Goal: Task Accomplishment & Management: Use online tool/utility

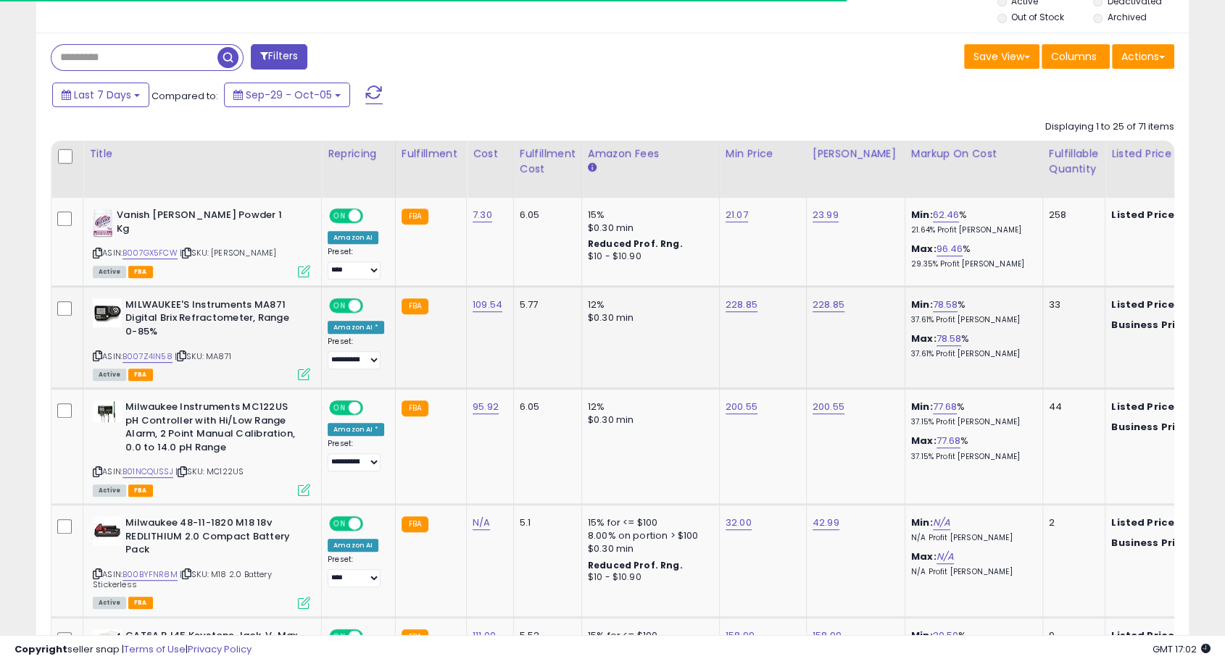
scroll to position [297, 667]
click at [152, 354] on link "B007Z4IN58" at bounding box center [147, 357] width 50 height 12
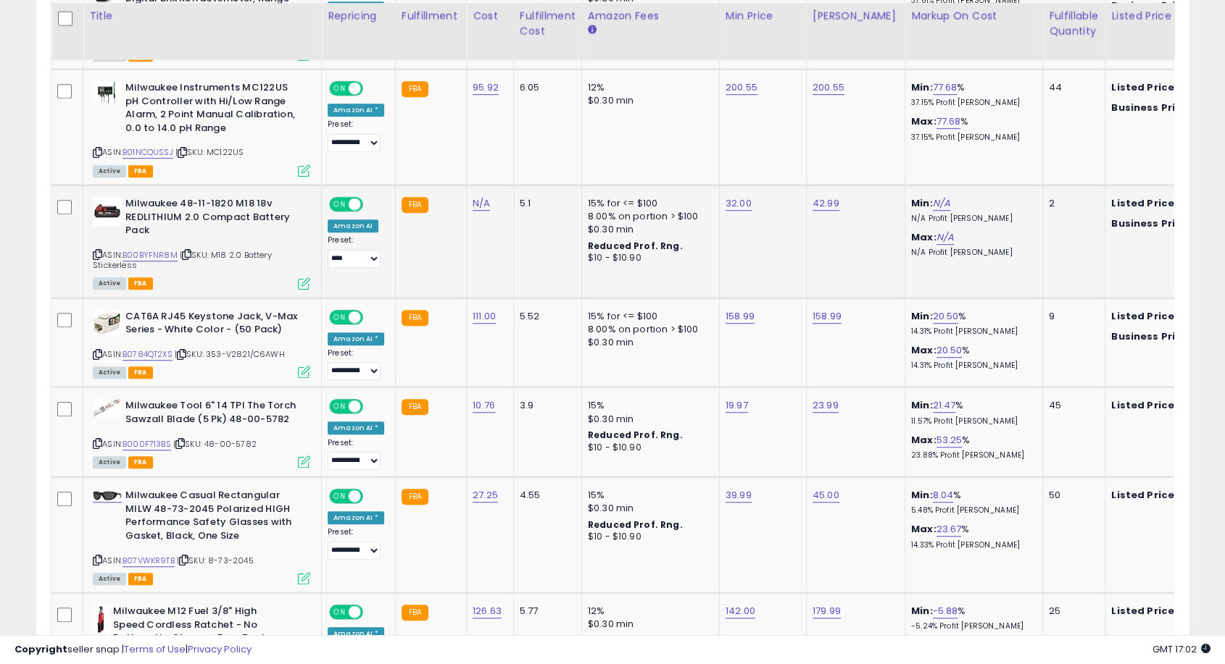
scroll to position [885, 0]
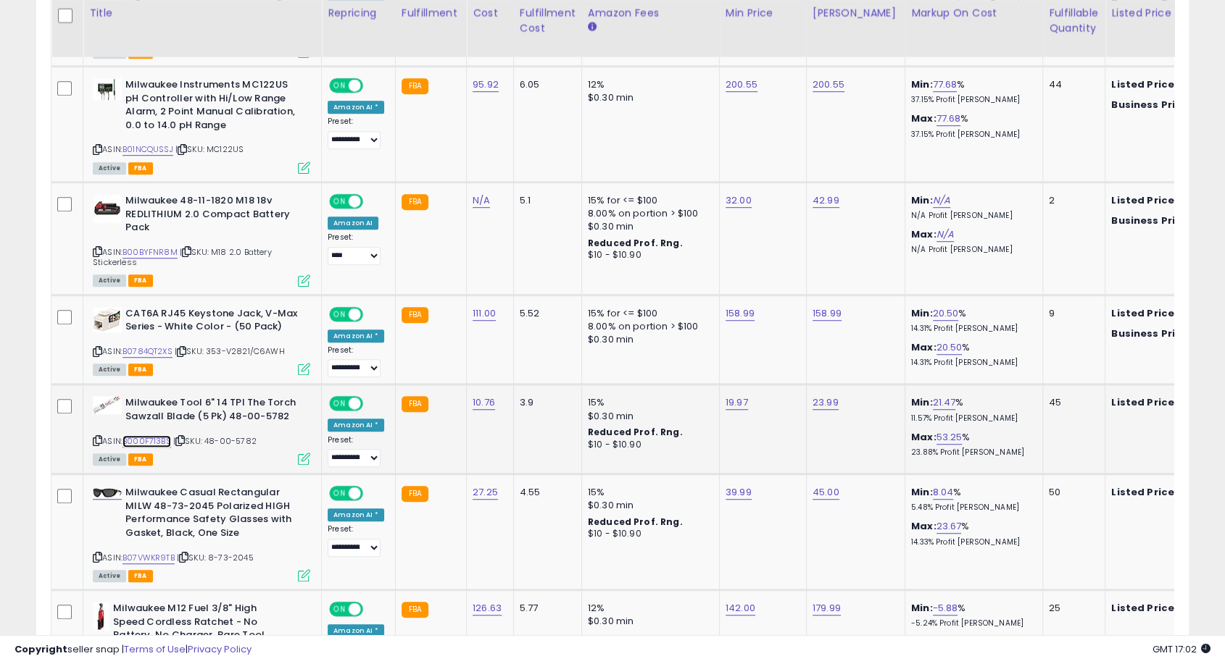
click at [145, 436] on link "B000F713BS" at bounding box center [146, 441] width 49 height 12
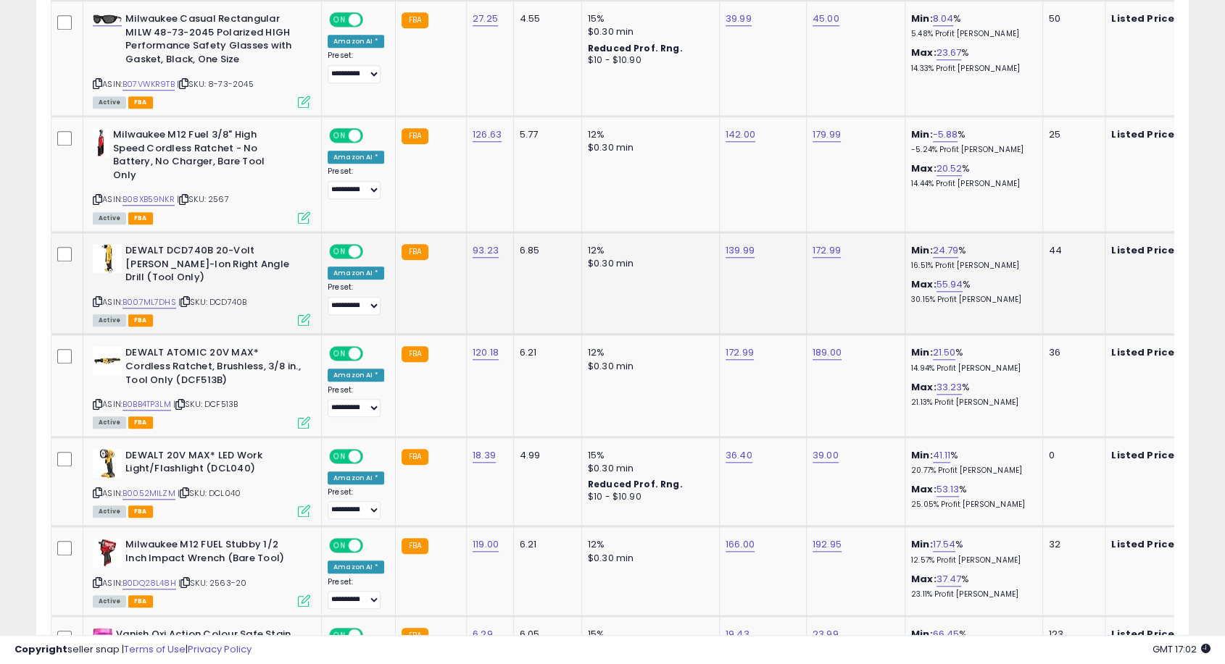
scroll to position [1368, 0]
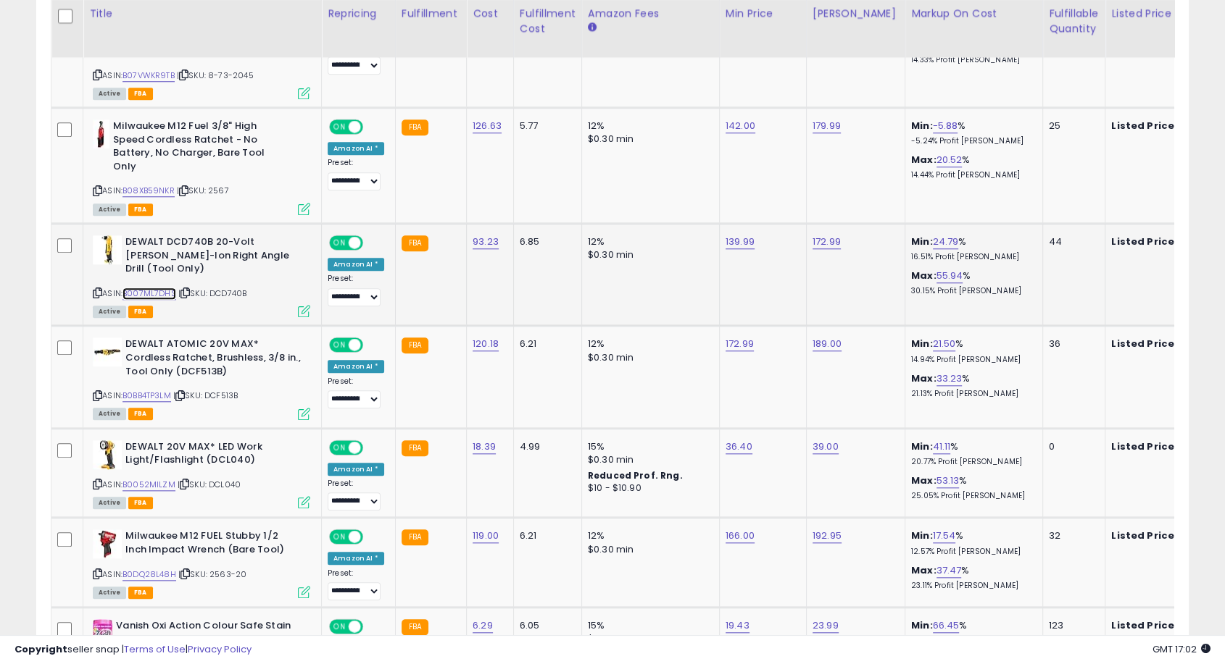
click at [156, 288] on link "B007ML7DHS" at bounding box center [149, 294] width 54 height 12
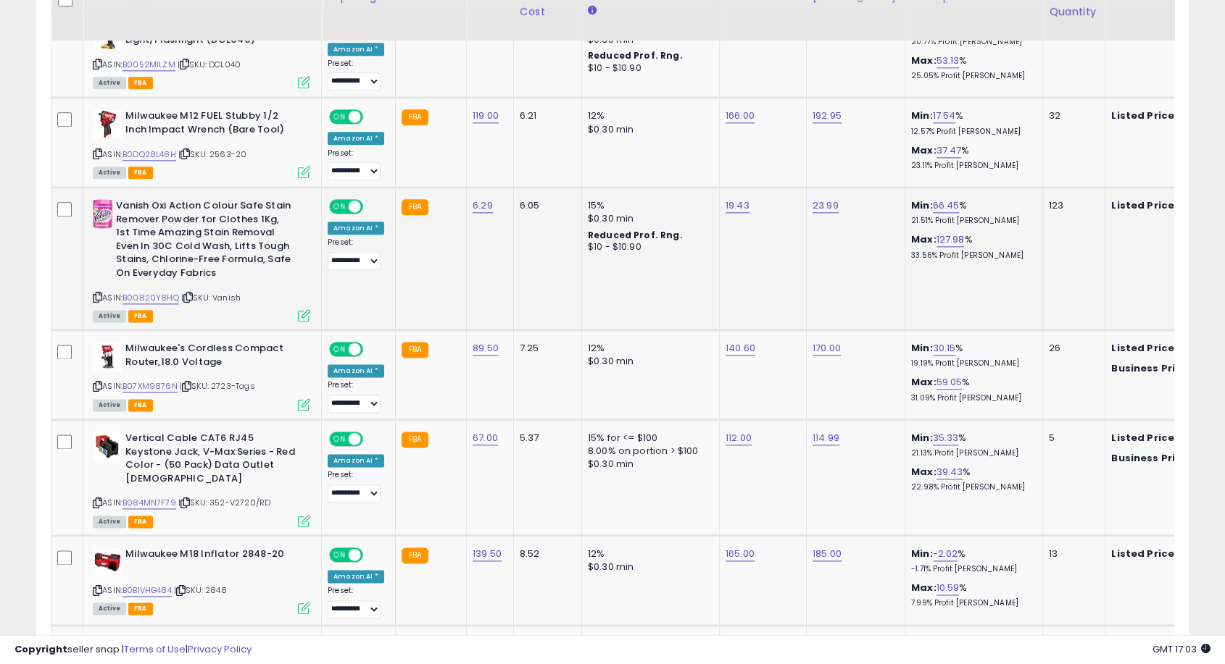
scroll to position [1771, 0]
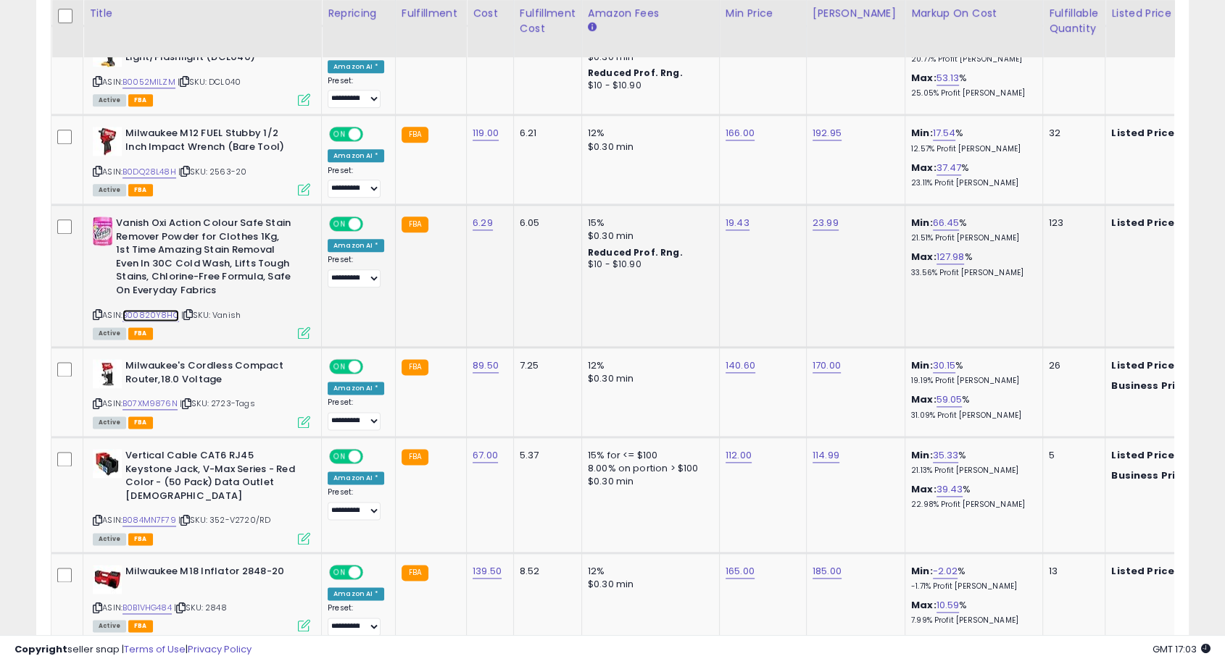
click at [151, 309] on link "B00820Y8HQ" at bounding box center [150, 315] width 57 height 12
click at [737, 216] on link "19.43" at bounding box center [737, 223] width 24 height 14
type input "*****"
click button "submit" at bounding box center [771, 157] width 25 height 22
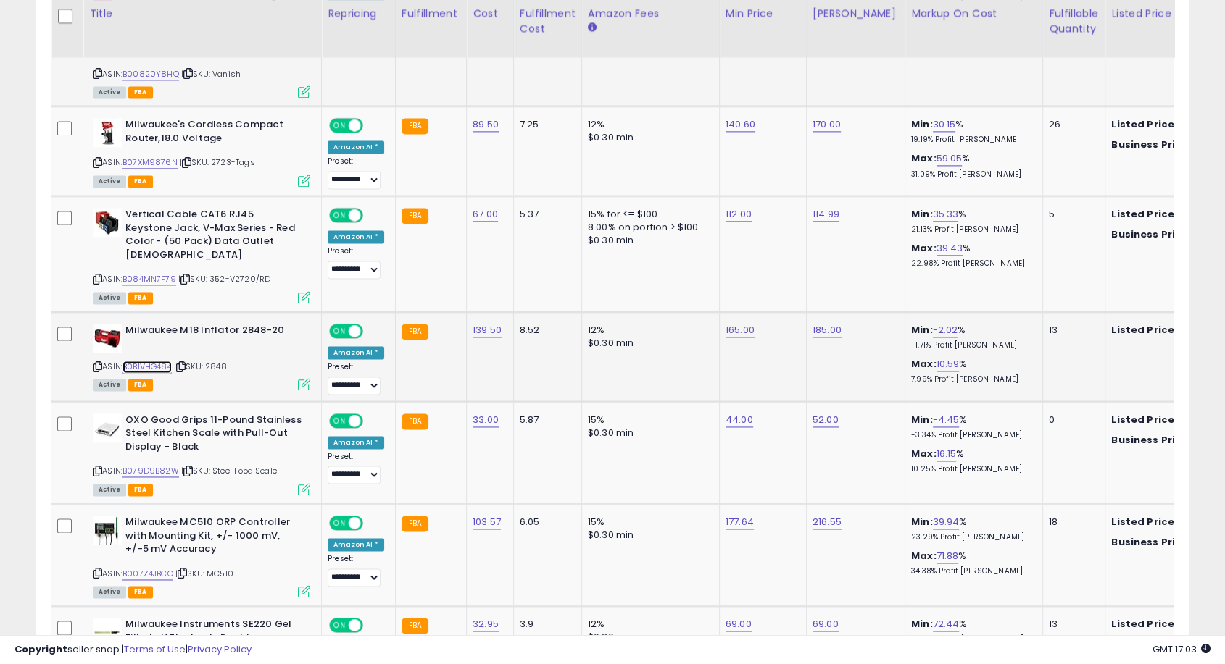
click at [150, 361] on link "B0B1VHG484" at bounding box center [146, 367] width 49 height 12
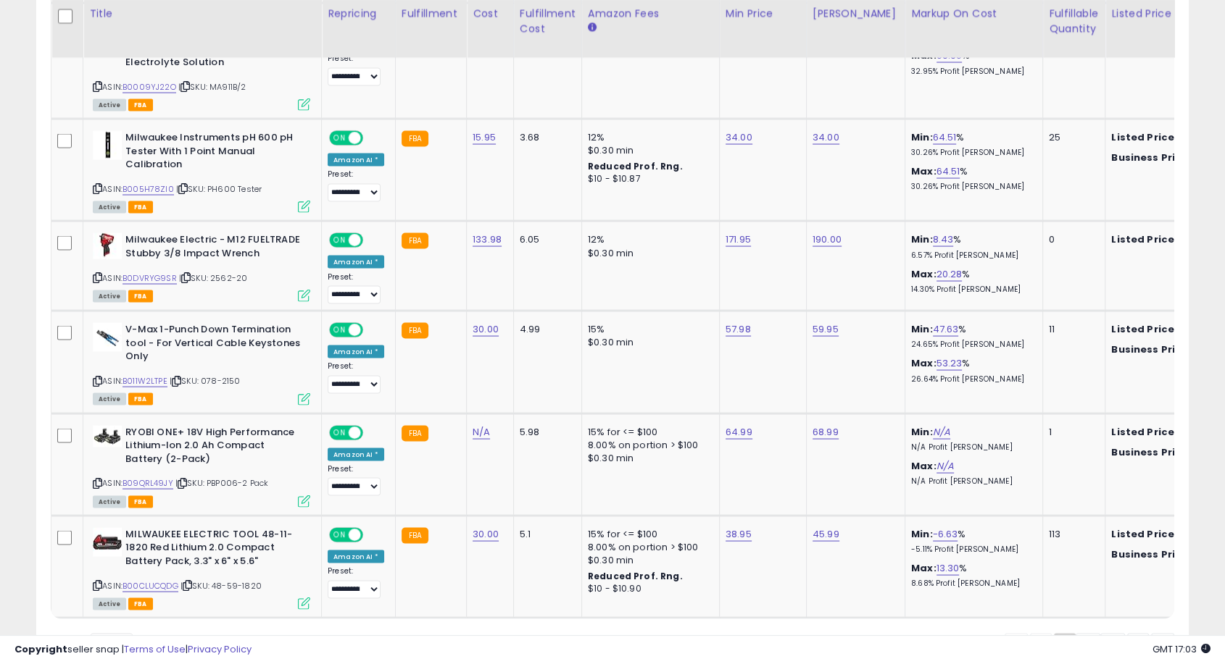
scroll to position [2737, 0]
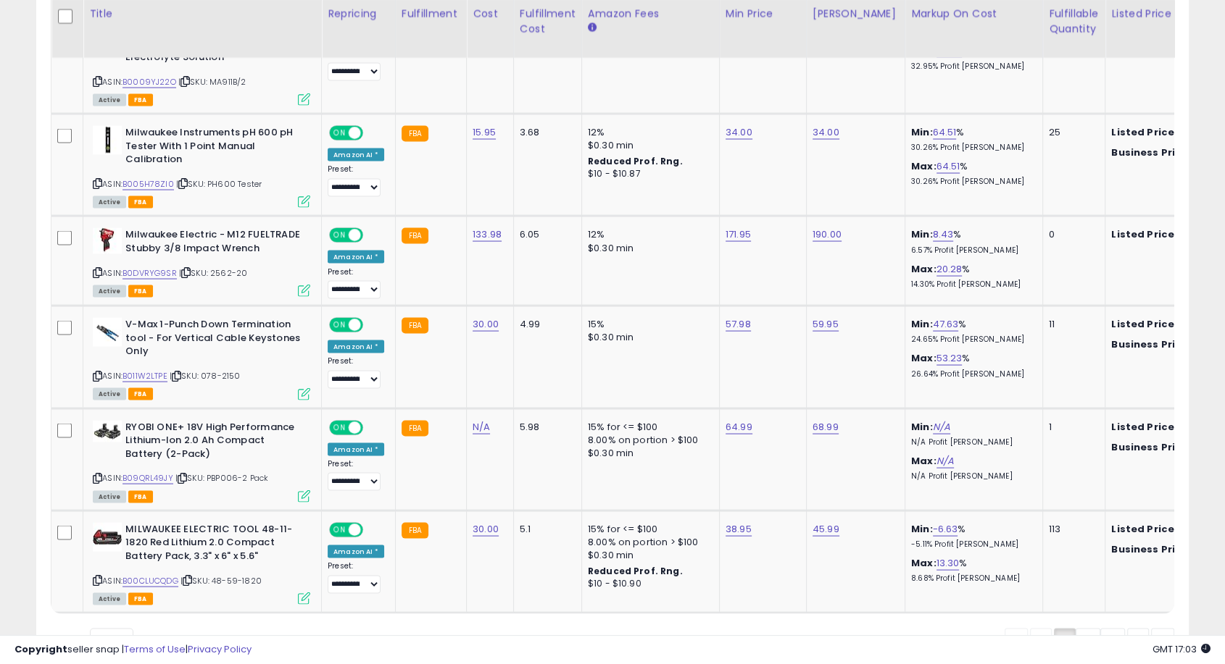
click at [1088, 628] on link "2" at bounding box center [1087, 640] width 25 height 25
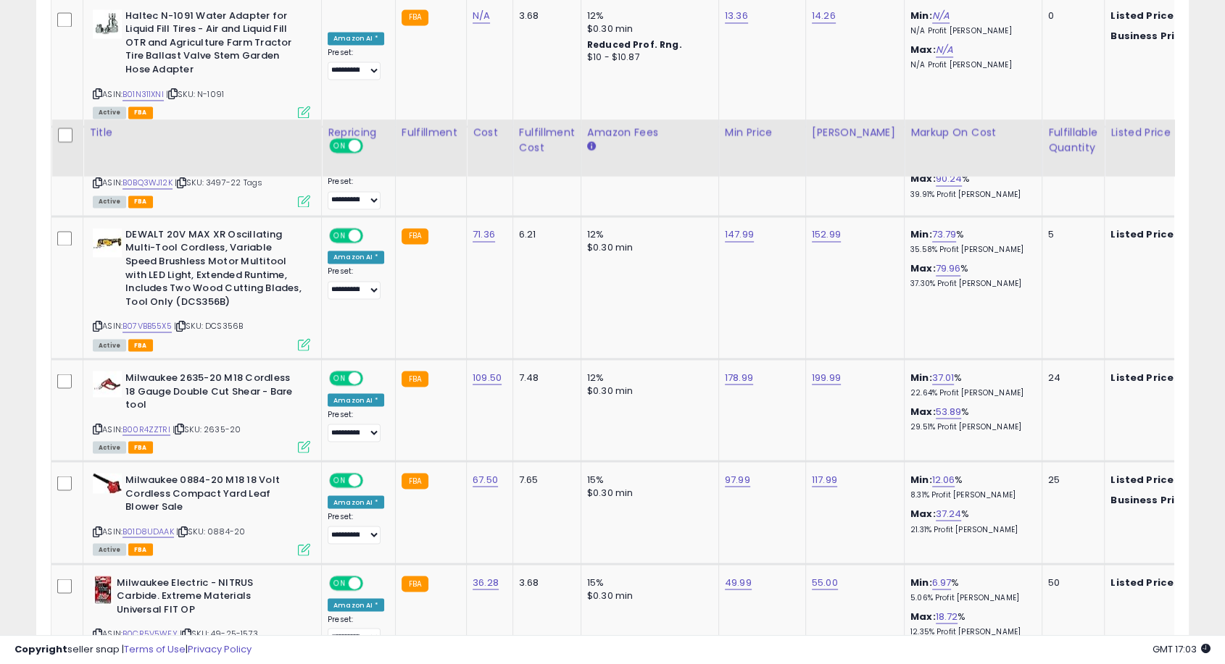
scroll to position [2874, 0]
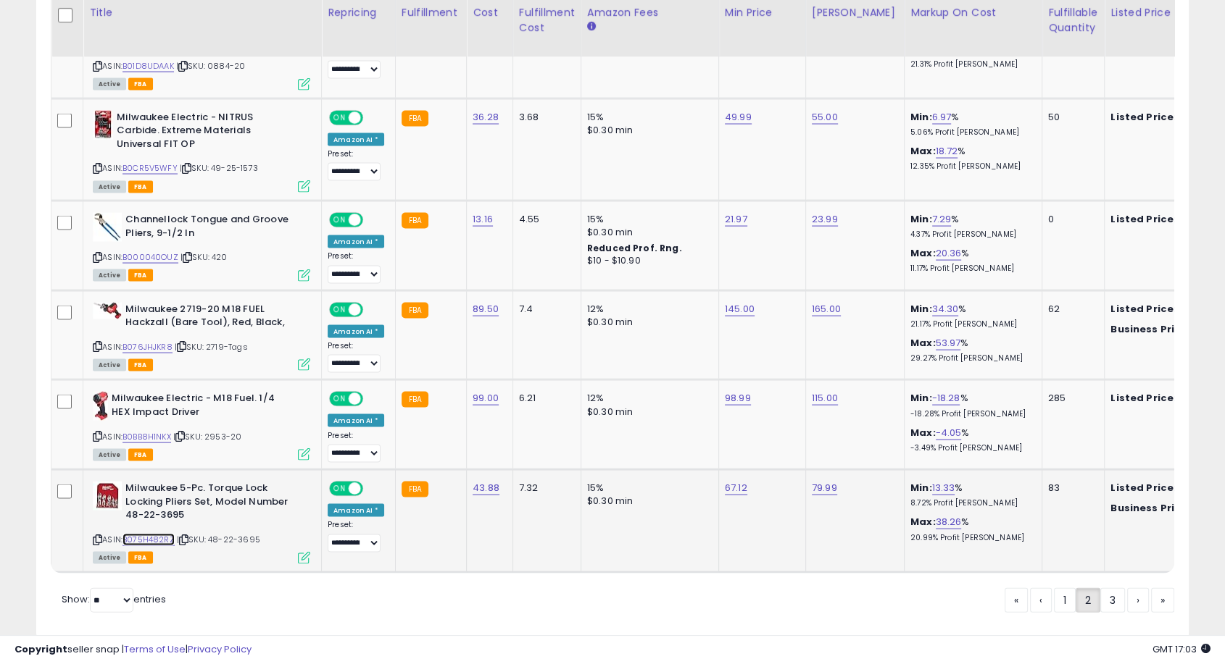
click at [159, 534] on link "B075H482RZ" at bounding box center [148, 540] width 52 height 12
